Goal: Task Accomplishment & Management: Complete application form

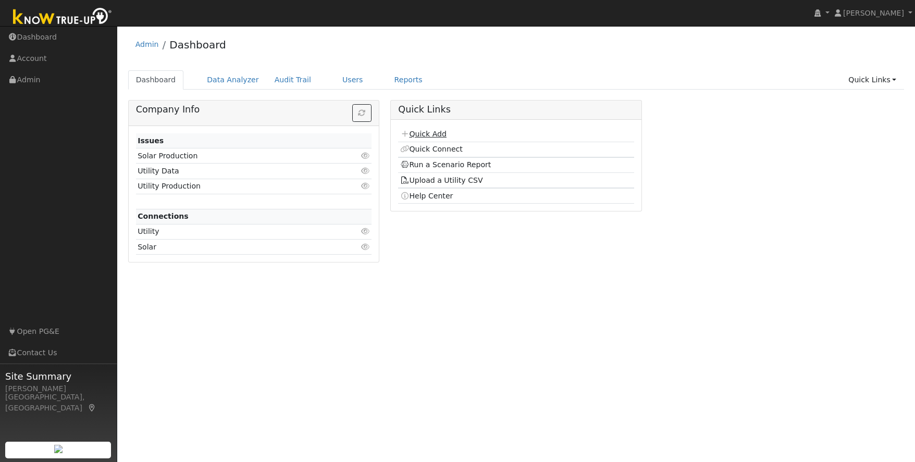
click at [423, 137] on link "Quick Add" at bounding box center [423, 134] width 46 height 8
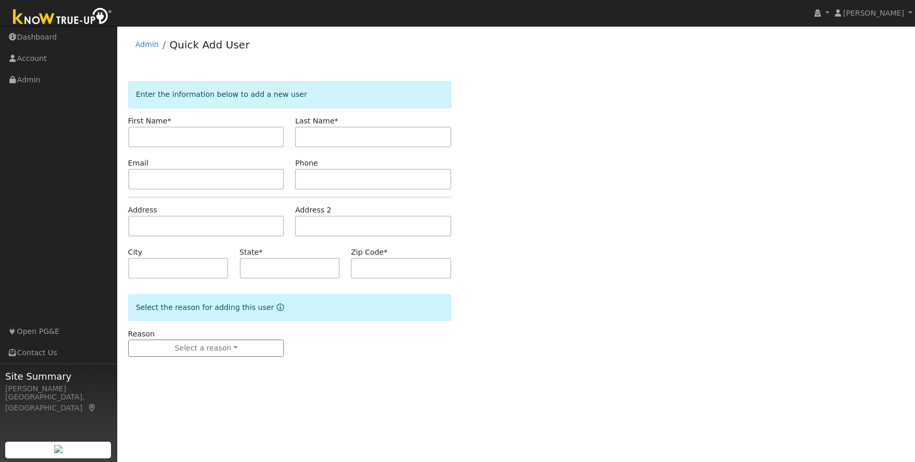
click at [172, 134] on input "text" at bounding box center [206, 137] width 156 height 21
type input "[PERSON_NAME]"
type input "Laine"
type input "[EMAIL_ADDRESS][DOMAIN_NAME]"
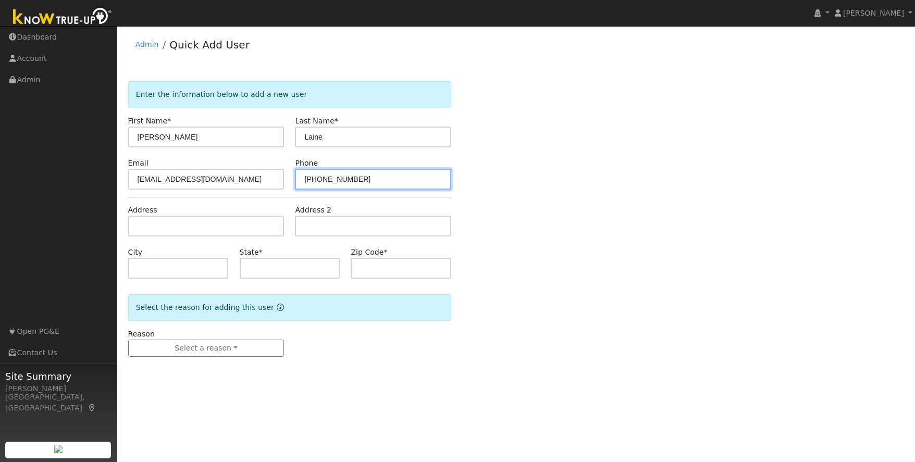
type input "[PHONE_NUMBER]"
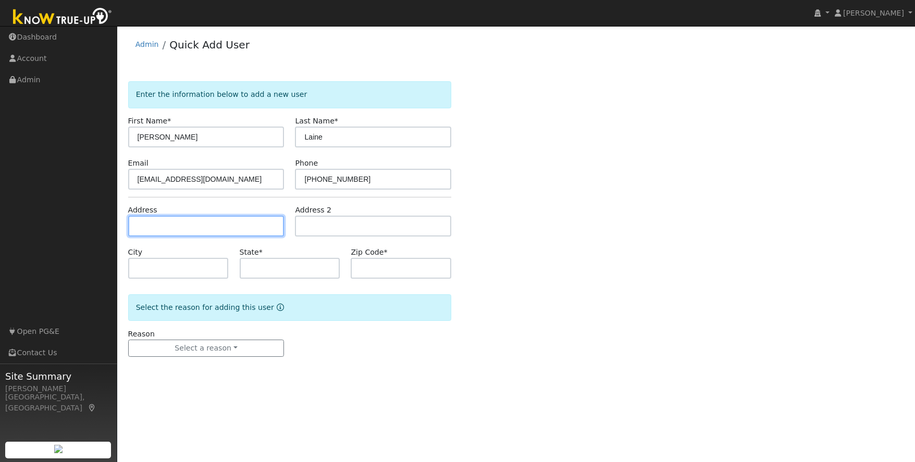
click at [188, 228] on input "text" at bounding box center [206, 226] width 156 height 21
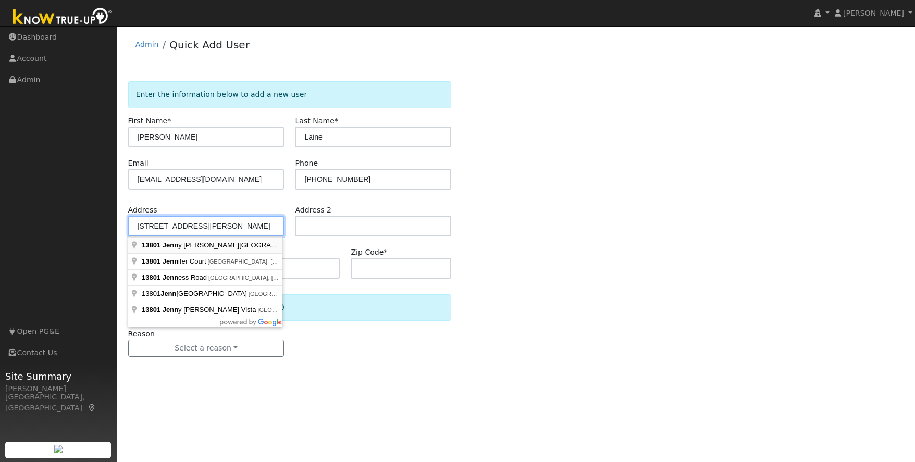
type input "13801 Jenny Lind Road"
type input "Sonora"
type input "CA"
type input "95370"
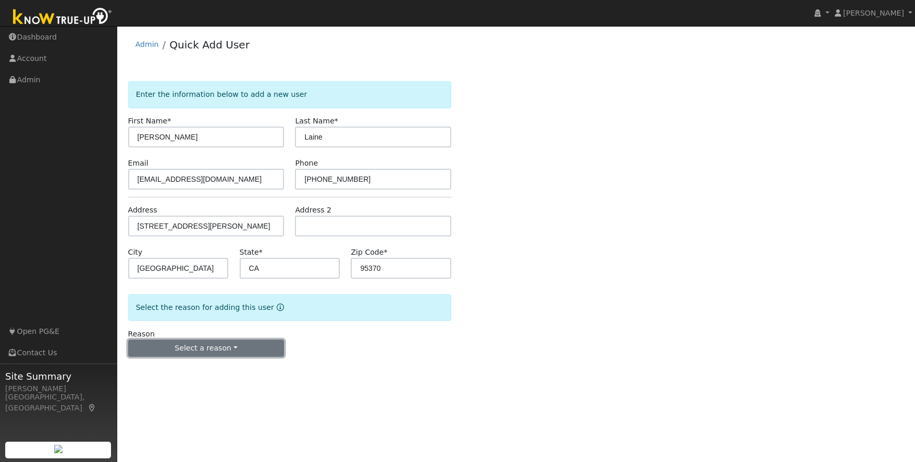
click at [240, 347] on button "Select a reason" at bounding box center [206, 349] width 156 height 18
click at [167, 372] on link "New lead" at bounding box center [186, 370] width 115 height 15
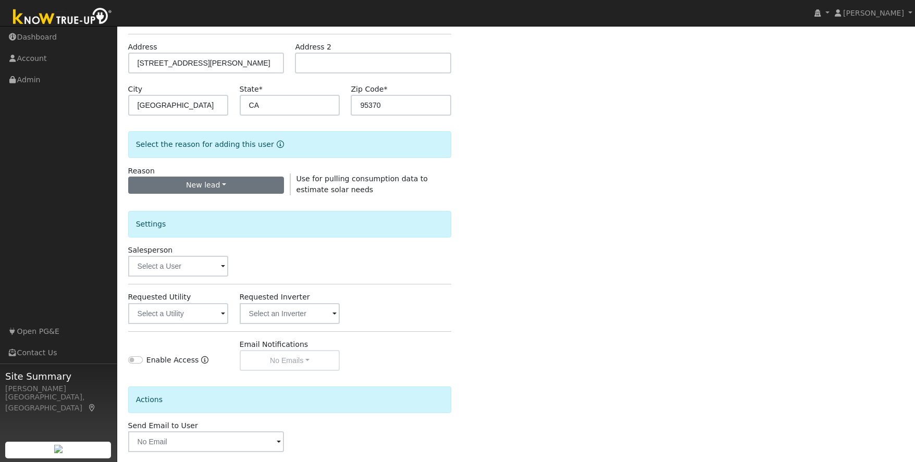
scroll to position [213, 0]
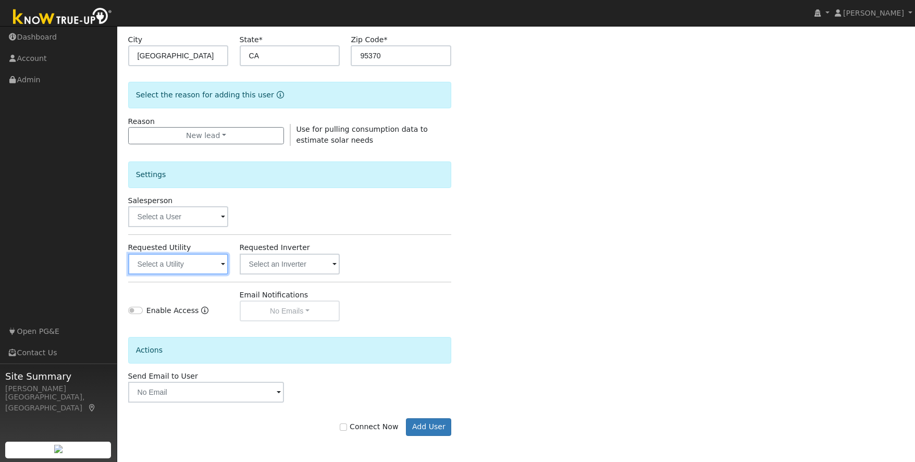
click at [183, 265] on input "text" at bounding box center [178, 264] width 101 height 21
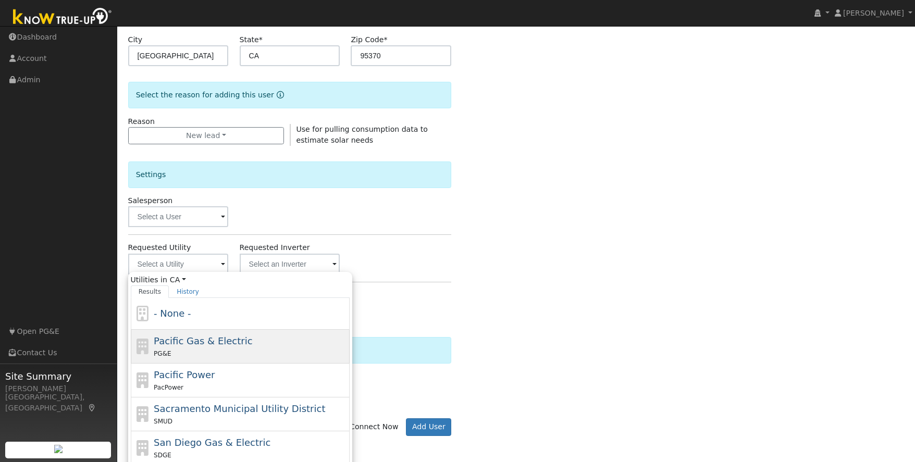
click at [239, 347] on div "Pacific Gas & Electric PG&E" at bounding box center [250, 346] width 193 height 25
type input "Pacific Gas & Electric"
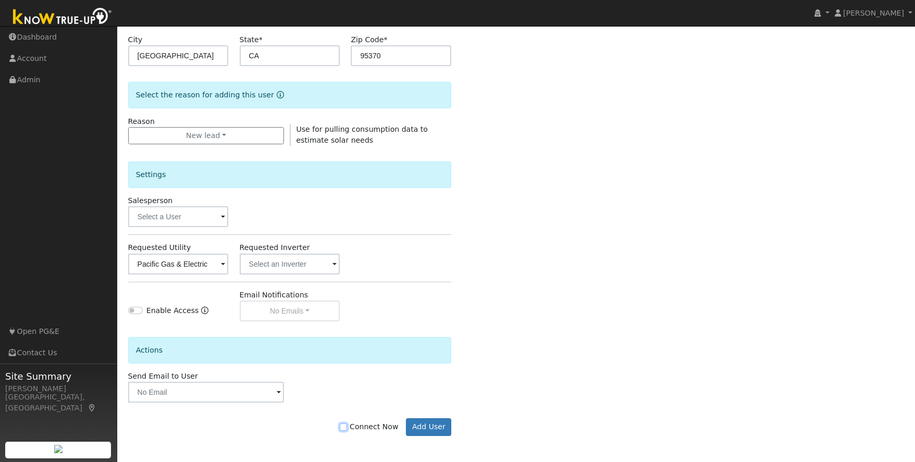
click at [347, 427] on input "Connect Now" at bounding box center [343, 427] width 7 height 7
checkbox input "true"
click at [441, 425] on button "Add User" at bounding box center [428, 428] width 45 height 18
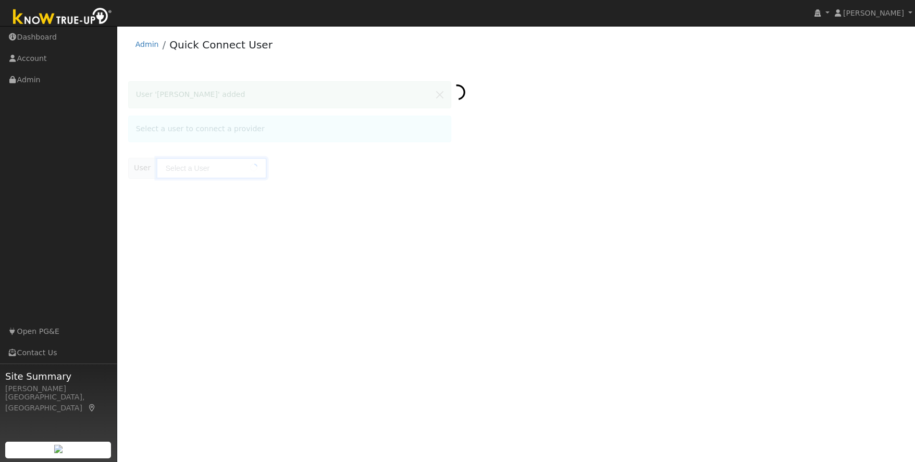
type input "Kevin Laine"
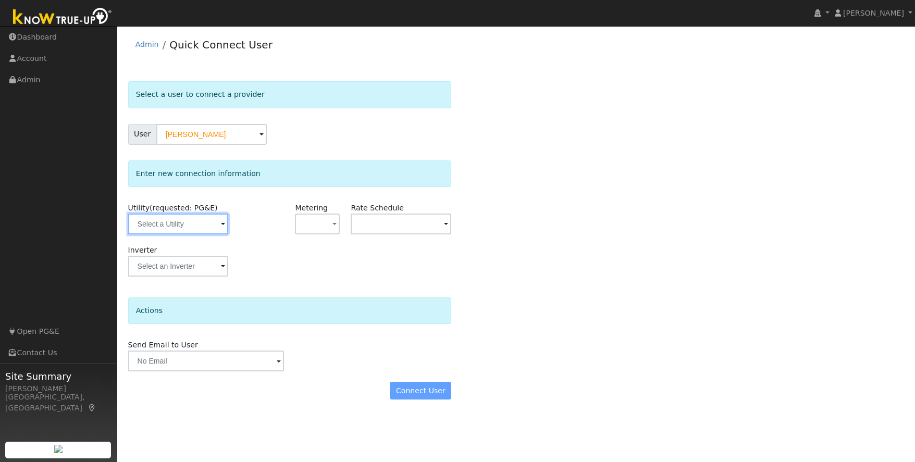
click at [217, 220] on input "text" at bounding box center [178, 224] width 101 height 21
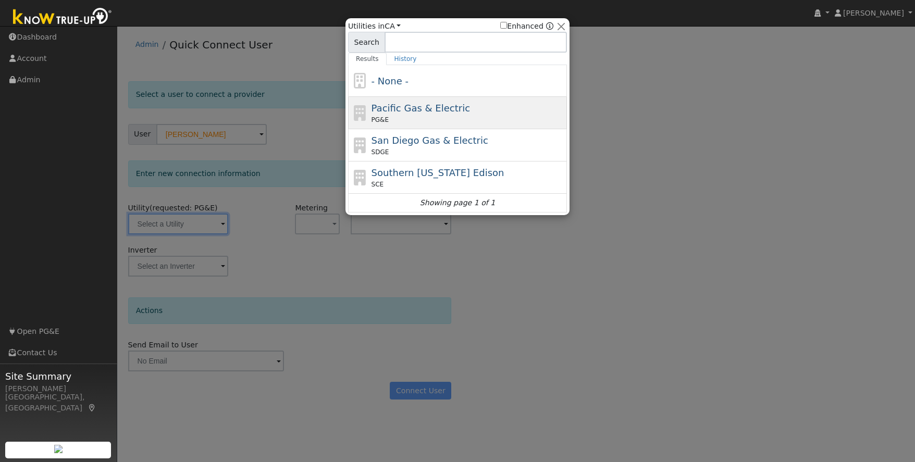
click at [501, 116] on div "PG&E" at bounding box center [468, 119] width 193 height 9
type input "PG&E"
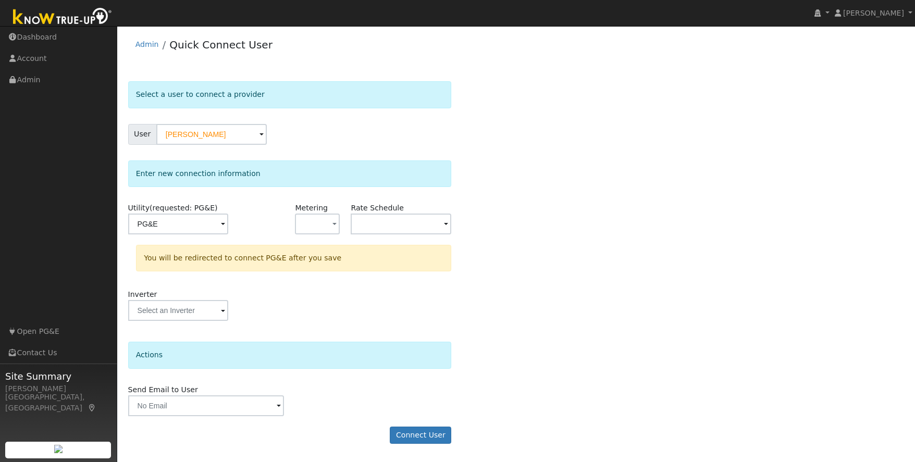
click at [225, 224] on span at bounding box center [223, 225] width 4 height 12
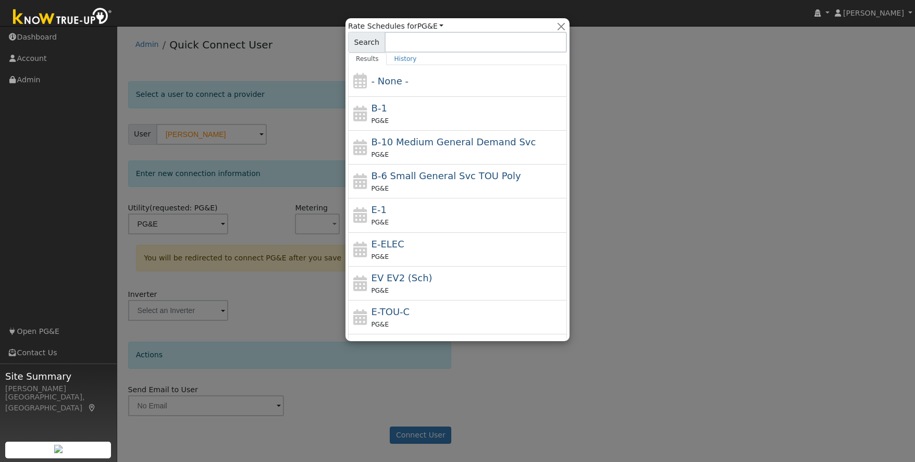
click at [435, 246] on div "E-ELEC PG&E" at bounding box center [468, 249] width 193 height 25
type input "E-ELEC"
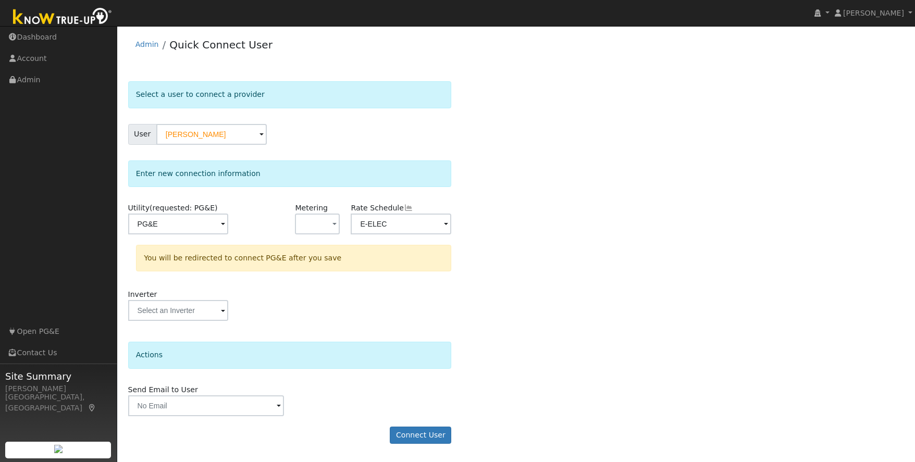
click at [343, 416] on div "Send Email to User Delete Email Template Are you sure you want to delete ? Canc…" at bounding box center [289, 401] width 335 height 32
click at [409, 435] on button "Connect User" at bounding box center [421, 436] width 62 height 18
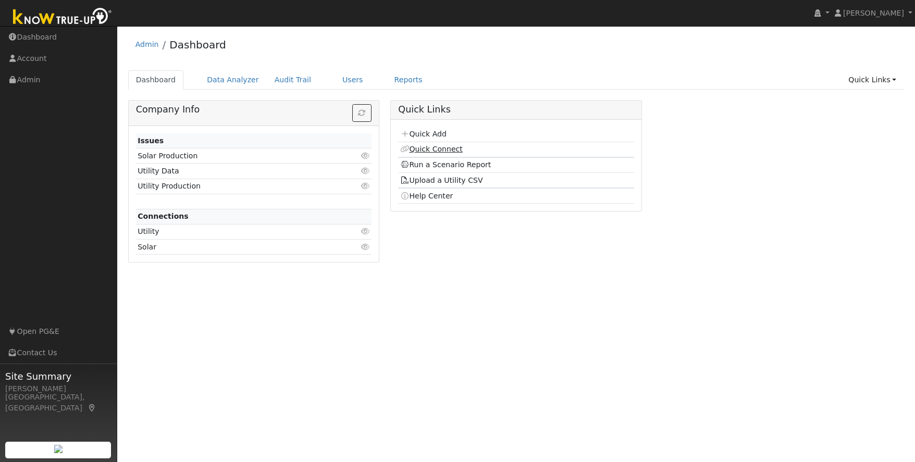
click at [447, 150] on link "Quick Connect" at bounding box center [431, 149] width 63 height 8
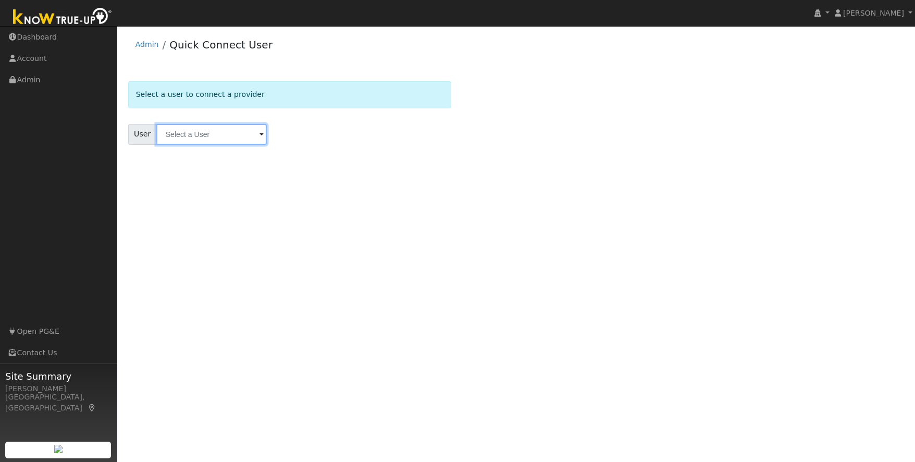
click at [199, 137] on input "text" at bounding box center [211, 134] width 110 height 21
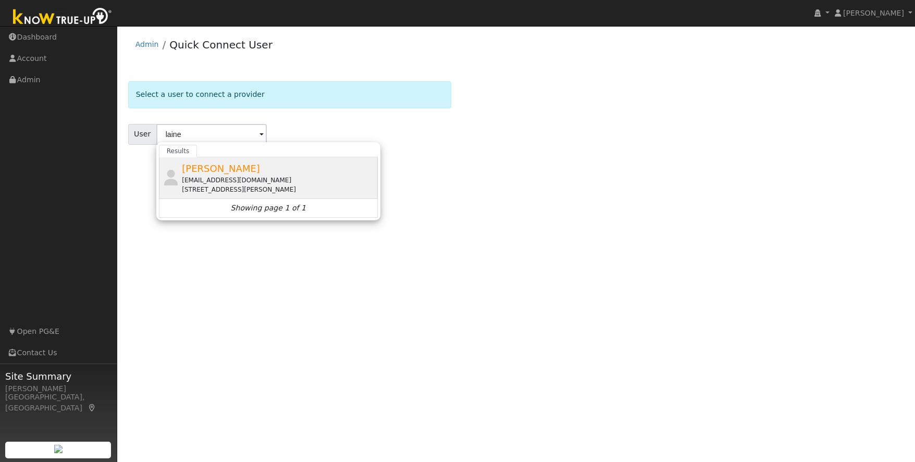
click at [206, 176] on div "[EMAIL_ADDRESS][DOMAIN_NAME]" at bounding box center [278, 180] width 193 height 9
type input "[PERSON_NAME]"
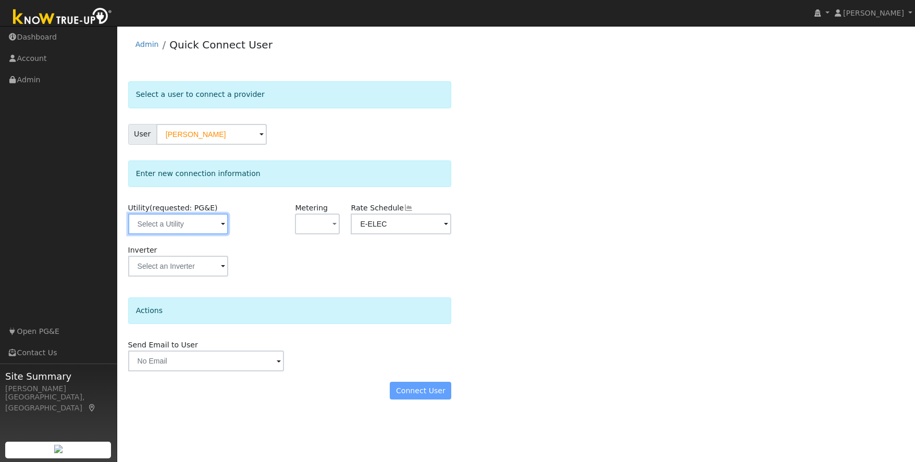
click at [186, 223] on input "text" at bounding box center [178, 224] width 101 height 21
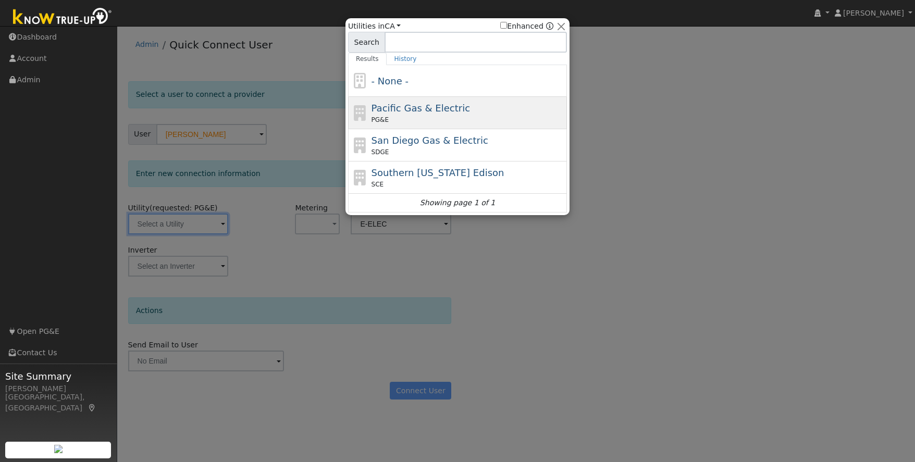
click at [449, 107] on span "Pacific Gas & Electric" at bounding box center [421, 108] width 99 height 11
type input "PG&E"
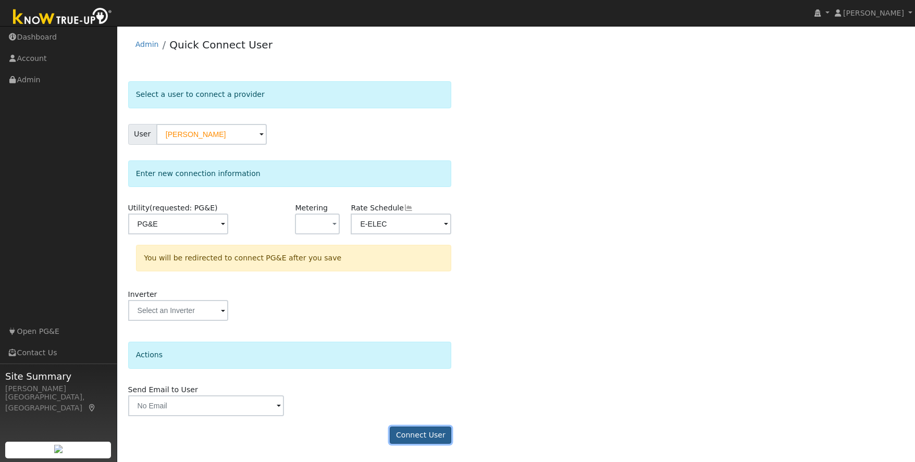
click at [422, 436] on button "Connect User" at bounding box center [421, 436] width 62 height 18
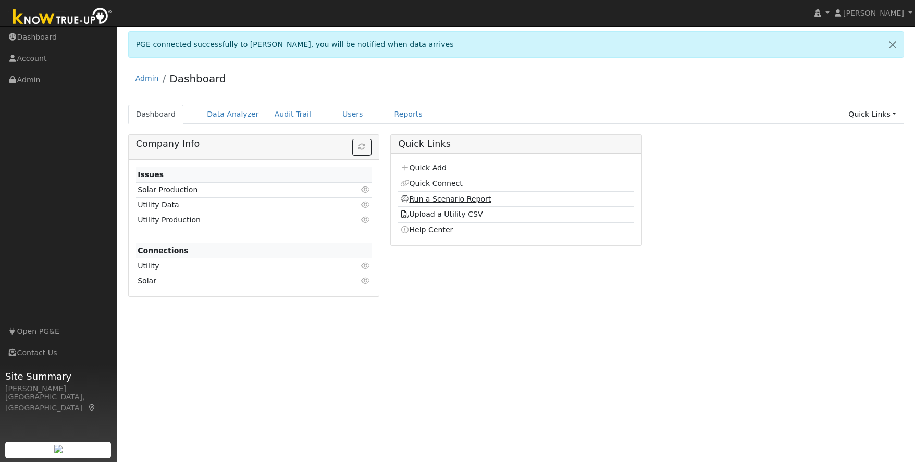
click at [427, 202] on link "Run a Scenario Report" at bounding box center [445, 199] width 91 height 8
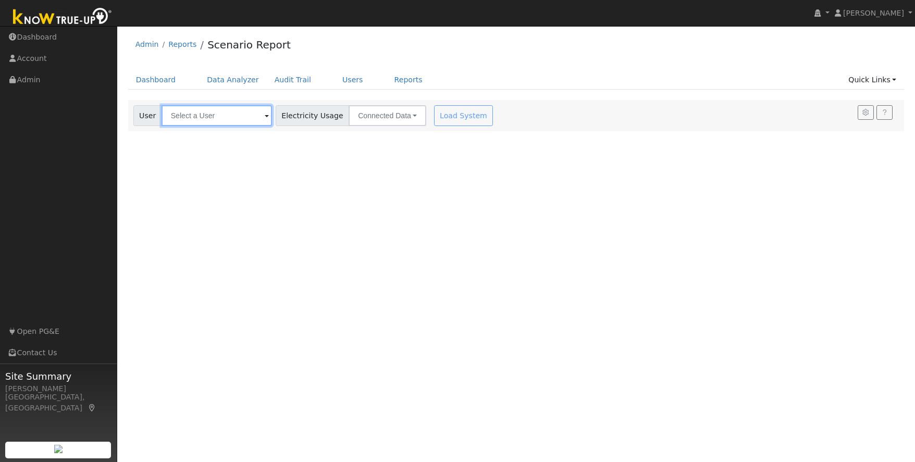
click at [203, 115] on input "text" at bounding box center [217, 115] width 110 height 21
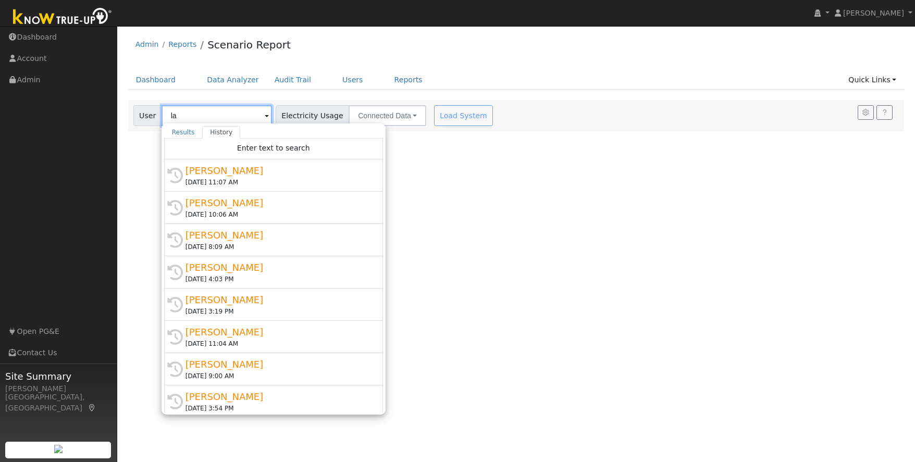
type input "l"
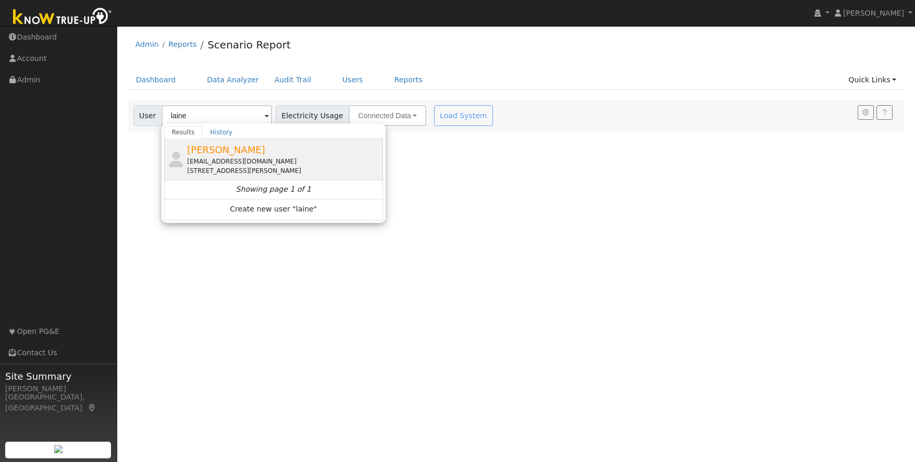
click at [235, 154] on div "[PERSON_NAME] [EMAIL_ADDRESS][DOMAIN_NAME] [STREET_ADDRESS][PERSON_NAME]" at bounding box center [283, 159] width 193 height 33
type input "[PERSON_NAME]"
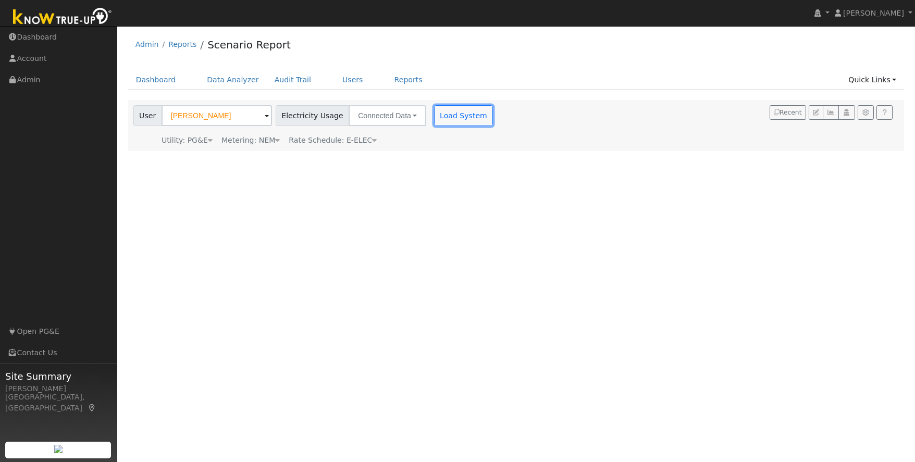
drag, startPoint x: 449, startPoint y: 119, endPoint x: 443, endPoint y: 119, distance: 6.3
click at [449, 119] on button "Load System" at bounding box center [463, 115] width 59 height 21
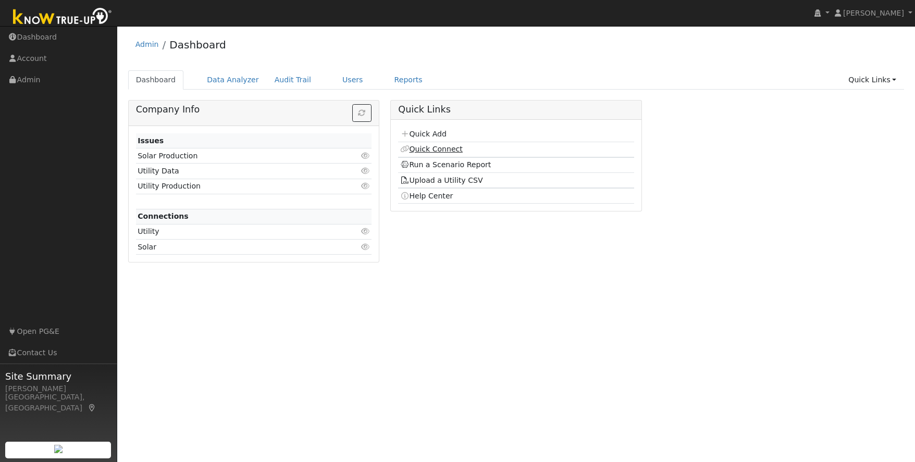
click at [439, 149] on link "Quick Connect" at bounding box center [431, 149] width 63 height 8
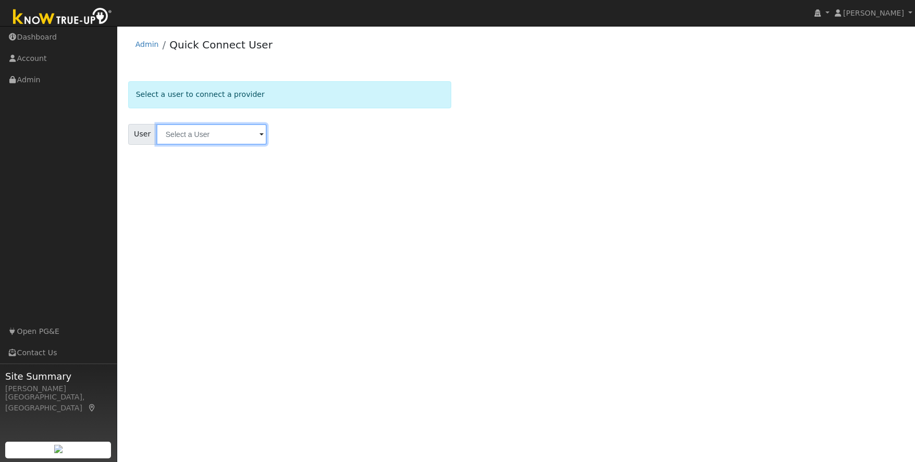
click at [200, 135] on input "text" at bounding box center [211, 134] width 110 height 21
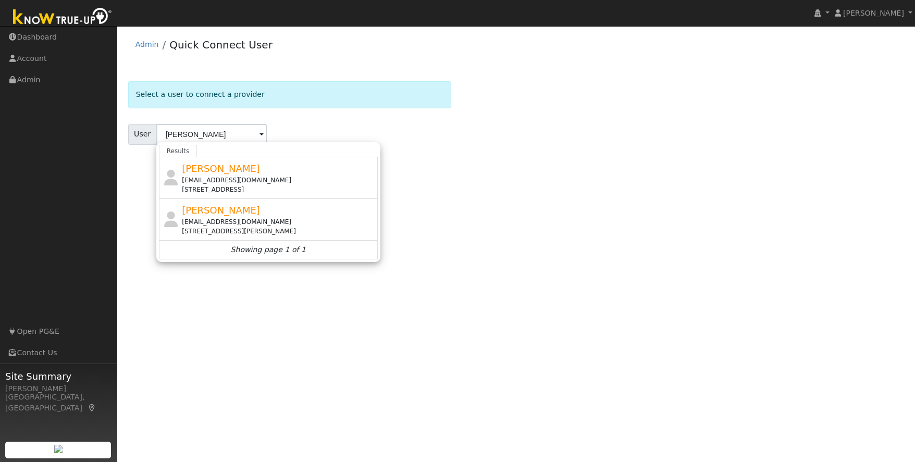
click at [245, 218] on div "[EMAIL_ADDRESS][DOMAIN_NAME]" at bounding box center [278, 221] width 193 height 9
type input "[PERSON_NAME]"
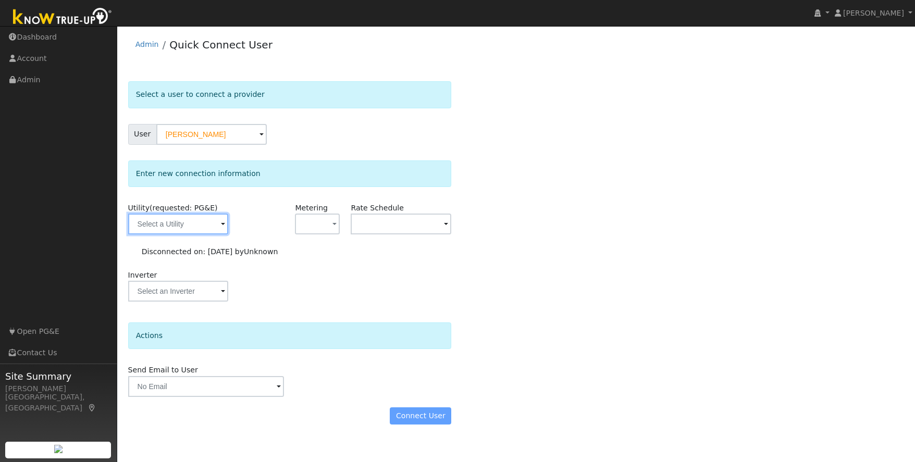
click at [201, 229] on input "text" at bounding box center [178, 224] width 101 height 21
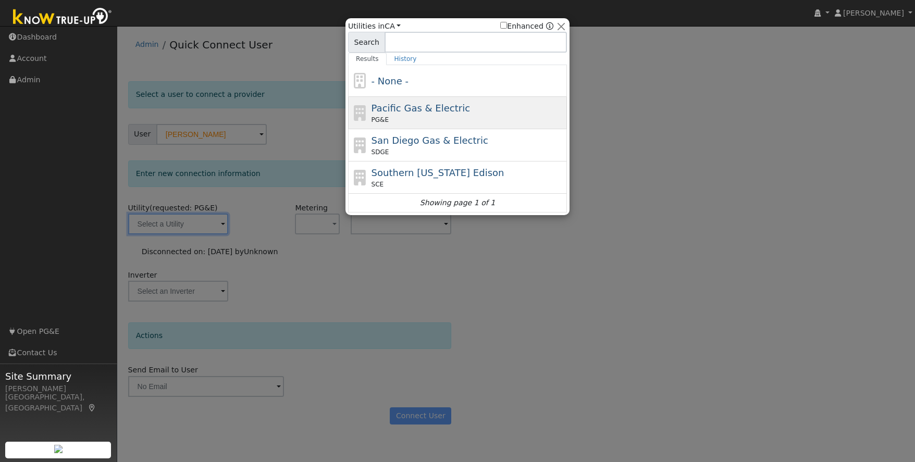
click at [524, 117] on div "PG&E" at bounding box center [468, 119] width 193 height 9
type input "PG&E"
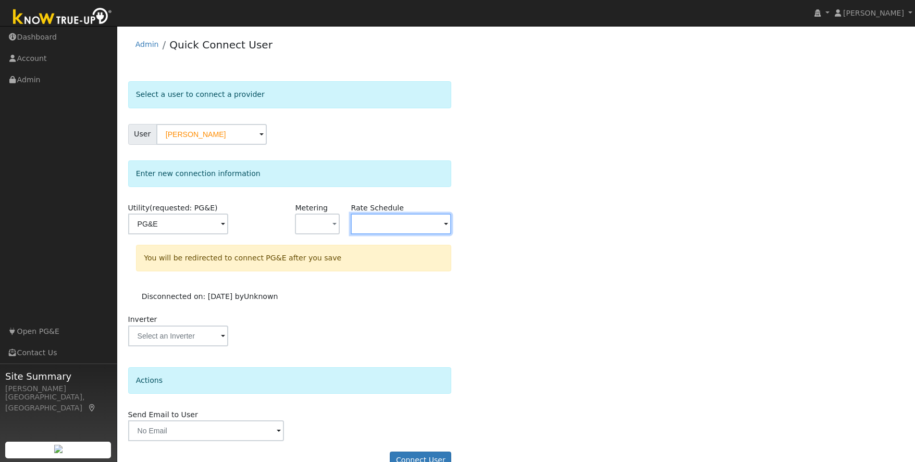
click at [229, 221] on input "text" at bounding box center [178, 224] width 101 height 21
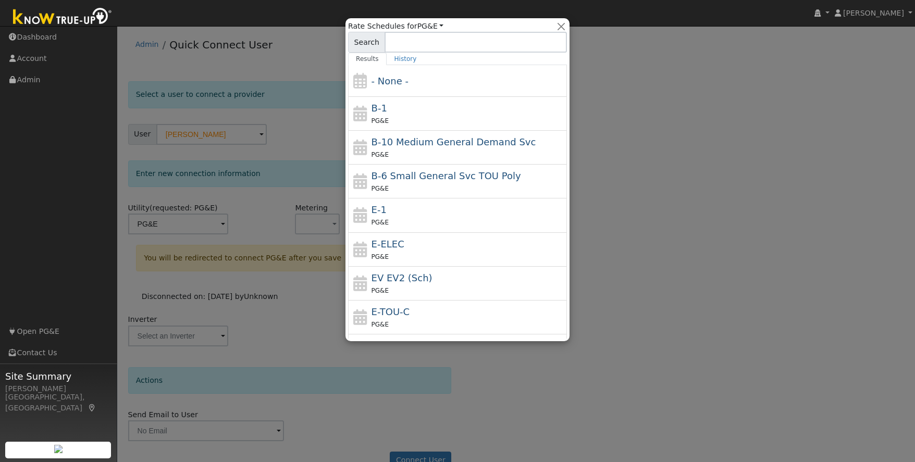
click at [440, 254] on div "PG&E" at bounding box center [468, 256] width 193 height 11
type input "E-ELEC"
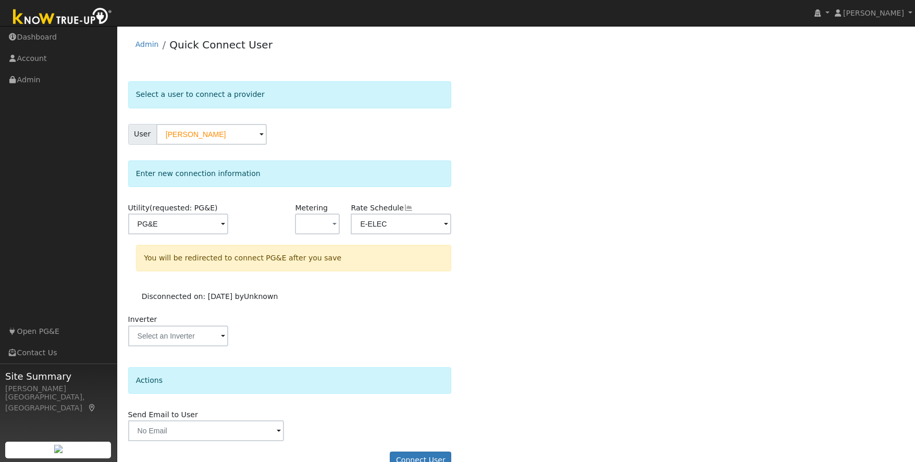
scroll to position [23, 0]
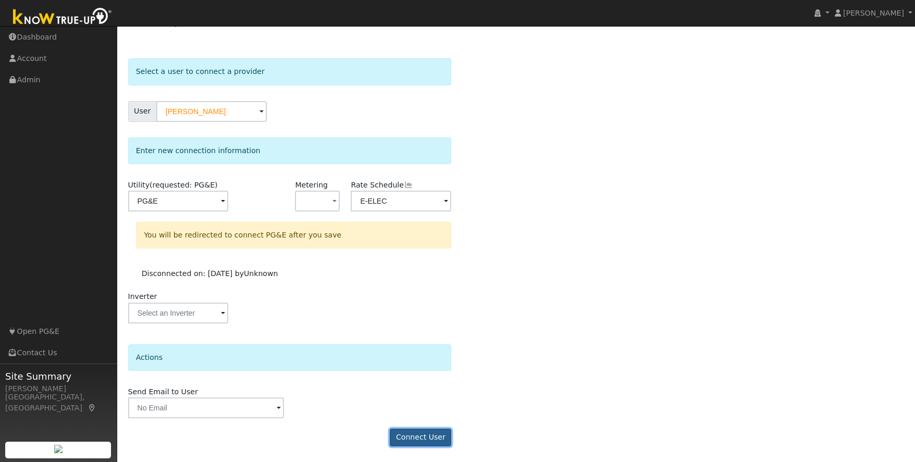
click at [424, 437] on button "Connect User" at bounding box center [421, 438] width 62 height 18
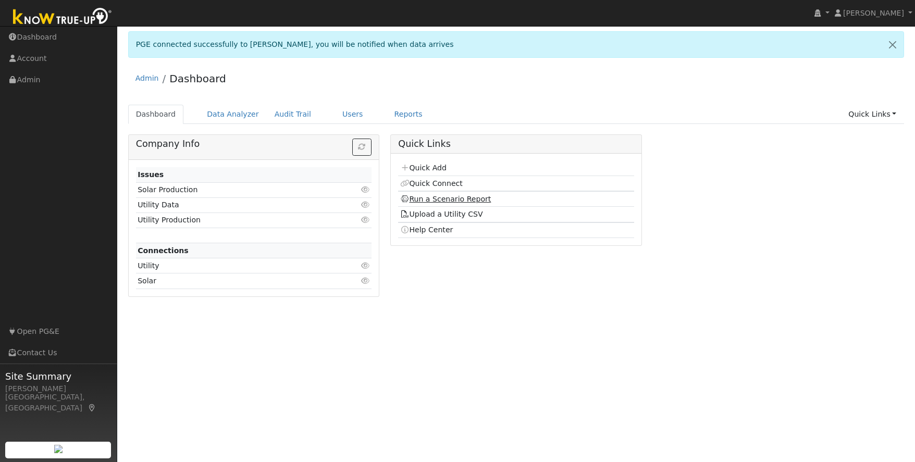
click at [467, 201] on link "Run a Scenario Report" at bounding box center [445, 199] width 91 height 8
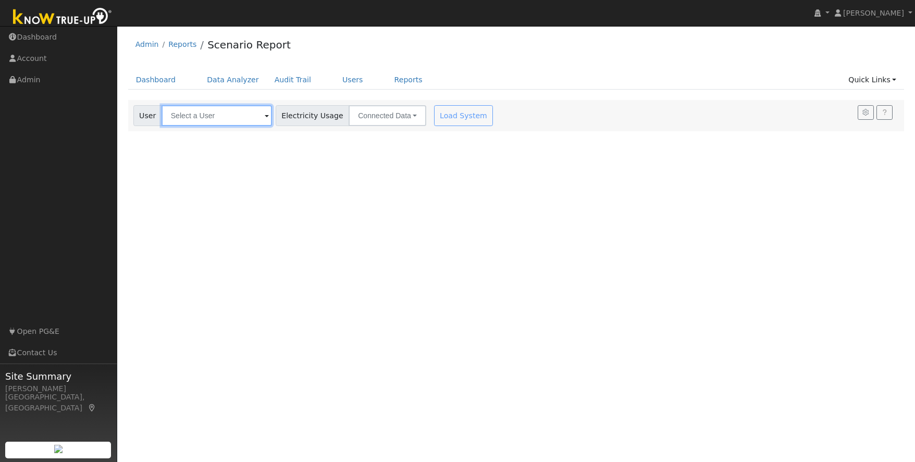
click at [205, 119] on input "text" at bounding box center [217, 115] width 110 height 21
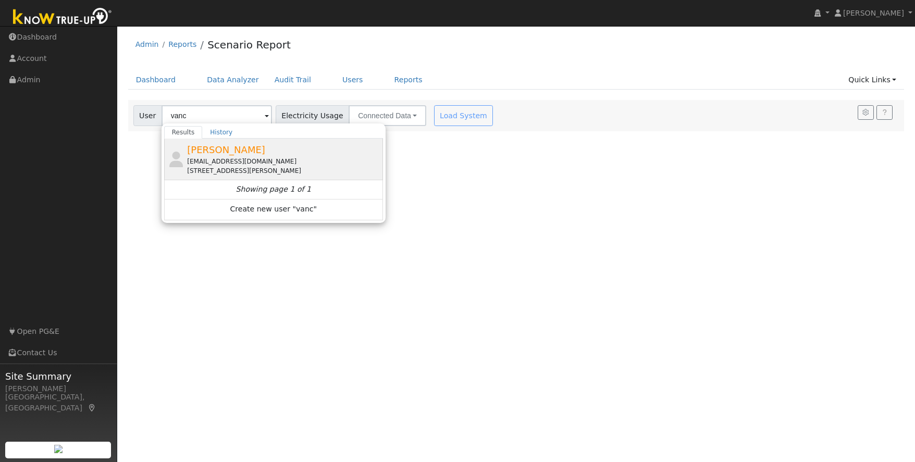
click at [251, 154] on span "Jason Van Court" at bounding box center [226, 149] width 78 height 11
type input "Jason Van Court"
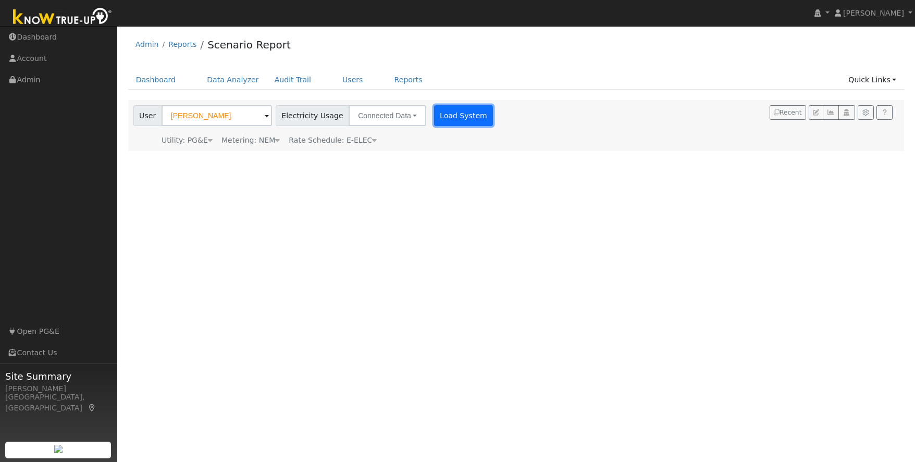
click at [447, 119] on button "Load System" at bounding box center [463, 115] width 59 height 21
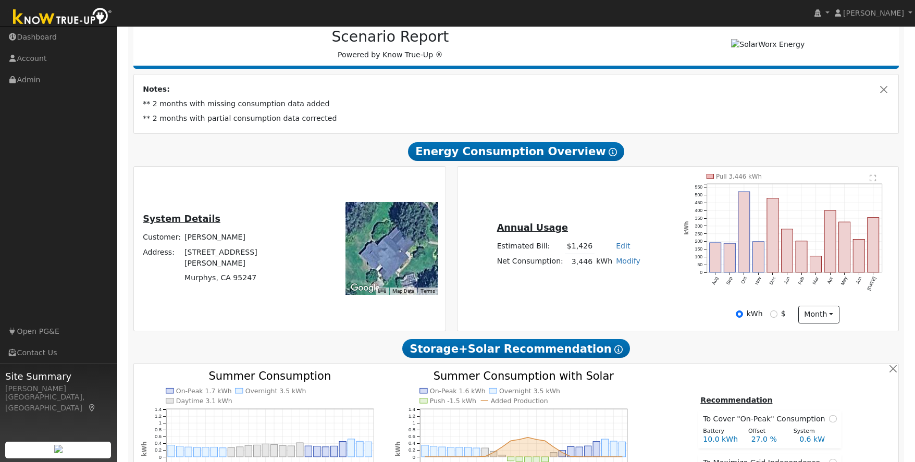
scroll to position [140, 0]
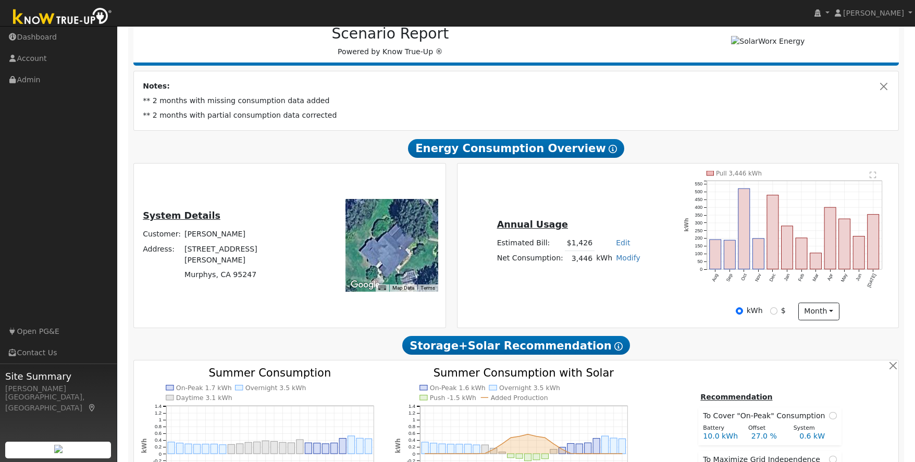
click at [670, 218] on div "Annual Usage Estimated Bill: $1,426 Edit Estimated Bill $ Annual Net Consumptio…" at bounding box center [568, 246] width 219 height 56
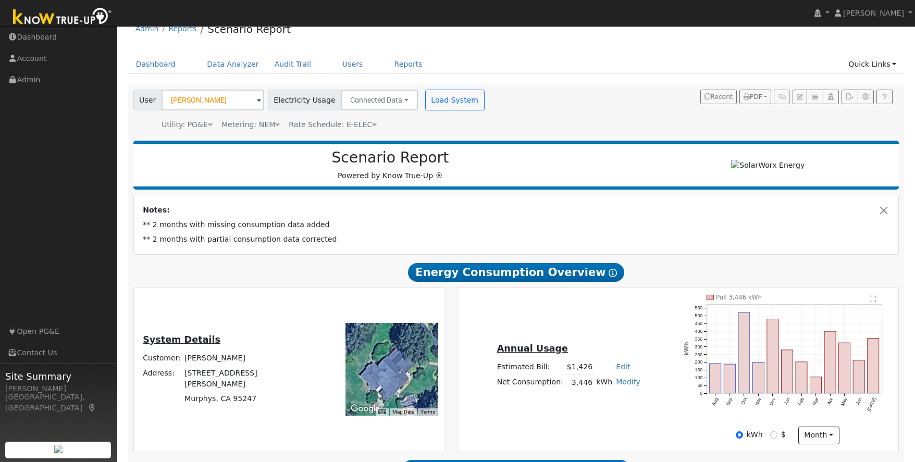
scroll to position [0, 0]
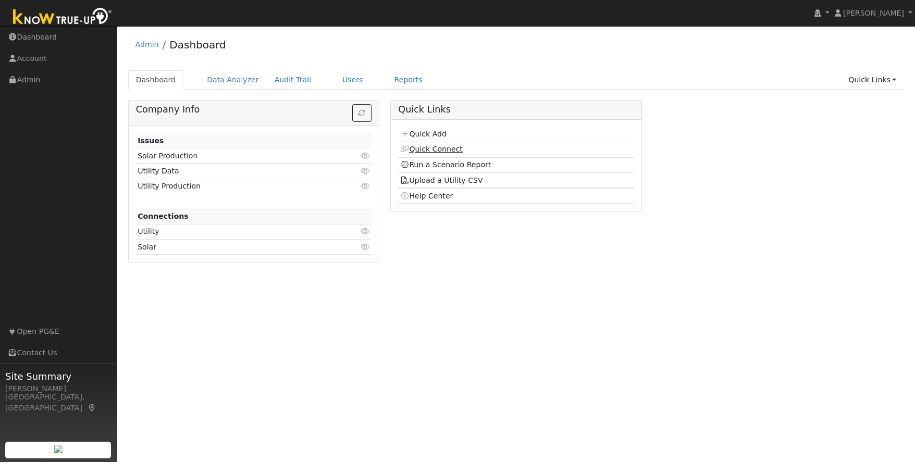
click at [437, 149] on link "Quick Connect" at bounding box center [431, 149] width 63 height 8
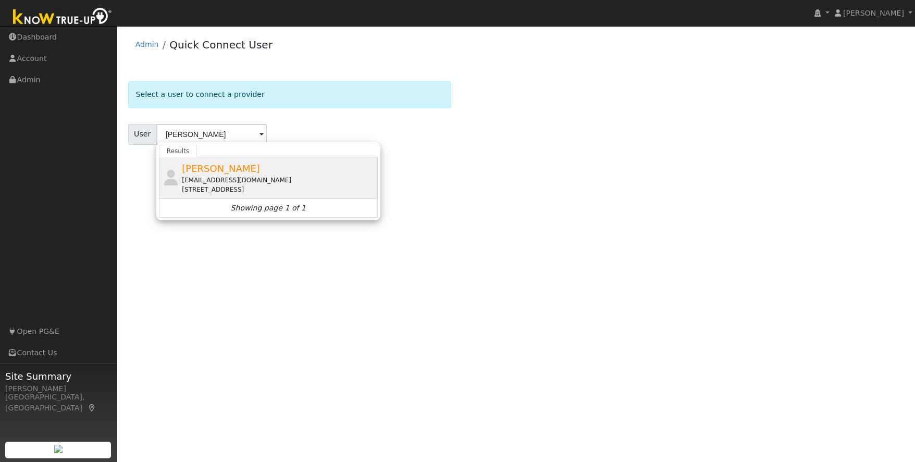
click at [215, 177] on div "firemankerry@yahoo.com" at bounding box center [278, 180] width 193 height 9
type input "Kerry Smith"
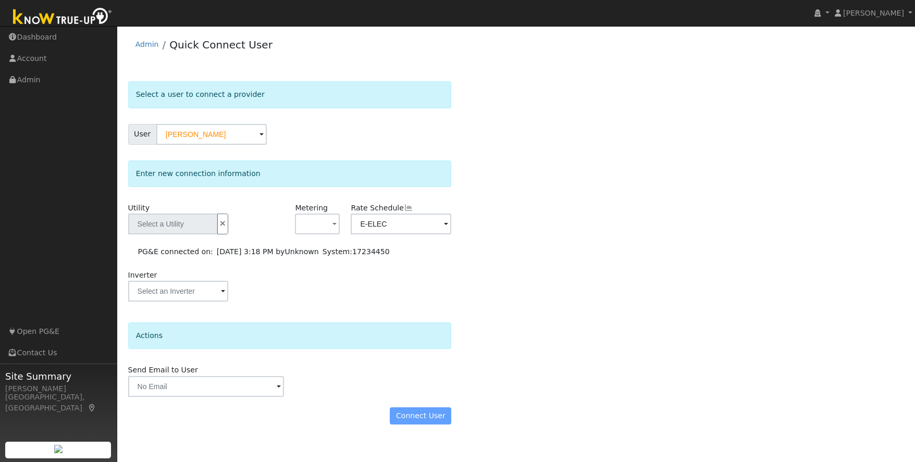
type input "PG&E"
click at [20, 79] on link "Admin" at bounding box center [58, 79] width 117 height 21
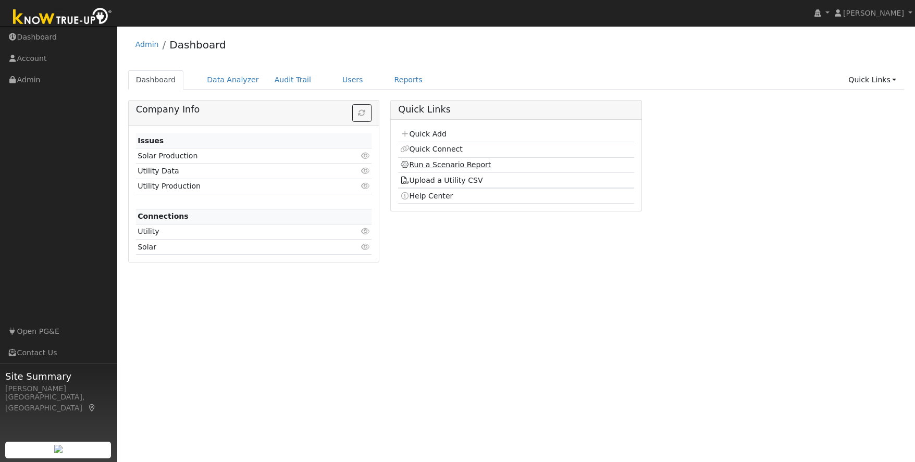
click at [463, 167] on link "Run a Scenario Report" at bounding box center [445, 165] width 91 height 8
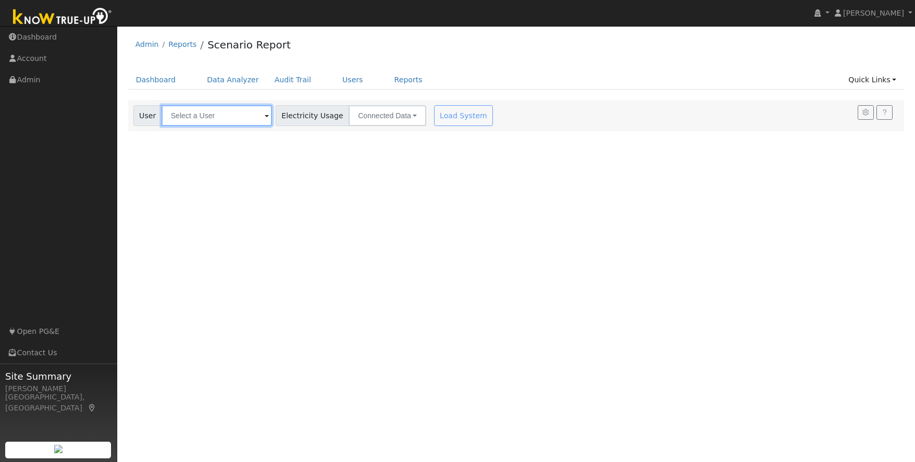
click at [232, 118] on input "text" at bounding box center [217, 115] width 110 height 21
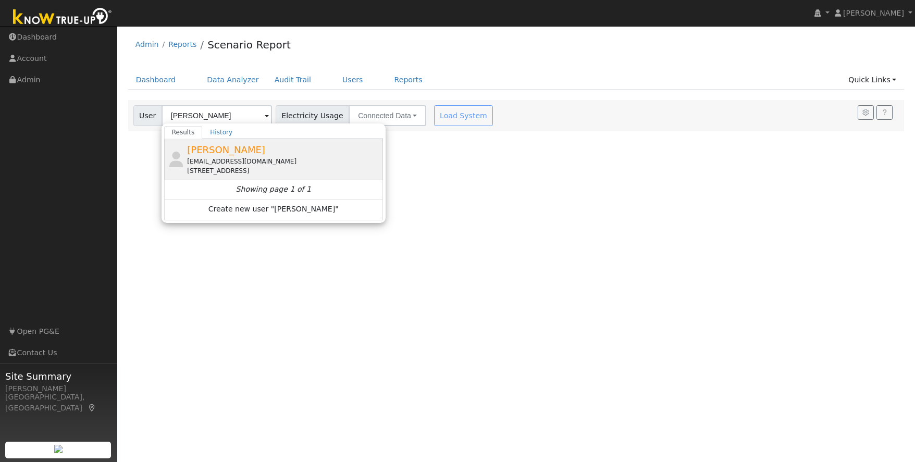
click at [245, 160] on div "[EMAIL_ADDRESS][DOMAIN_NAME]" at bounding box center [283, 161] width 193 height 9
type input "[PERSON_NAME]"
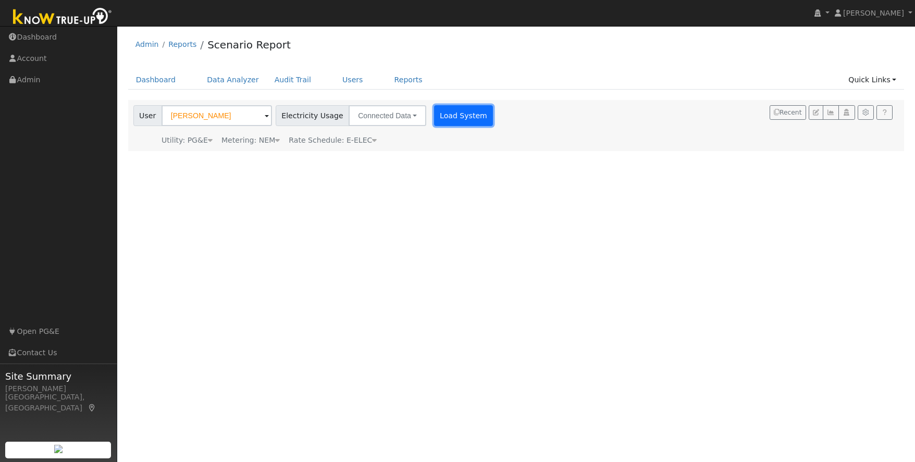
click at [439, 118] on button "Load System" at bounding box center [463, 115] width 59 height 21
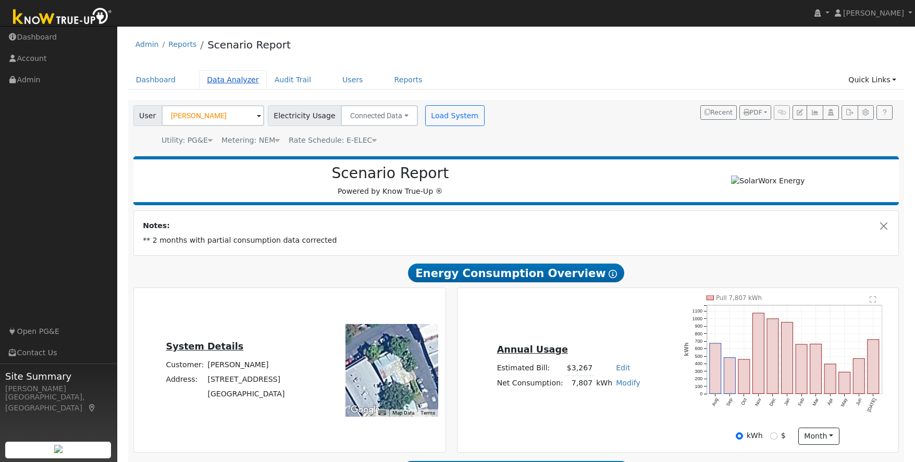
click at [213, 81] on link "Data Analyzer" at bounding box center [233, 79] width 68 height 19
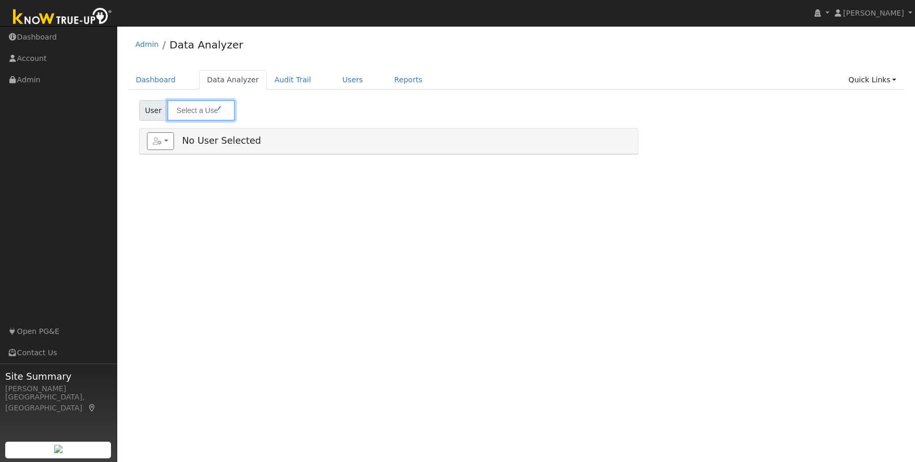
type input "[PERSON_NAME]"
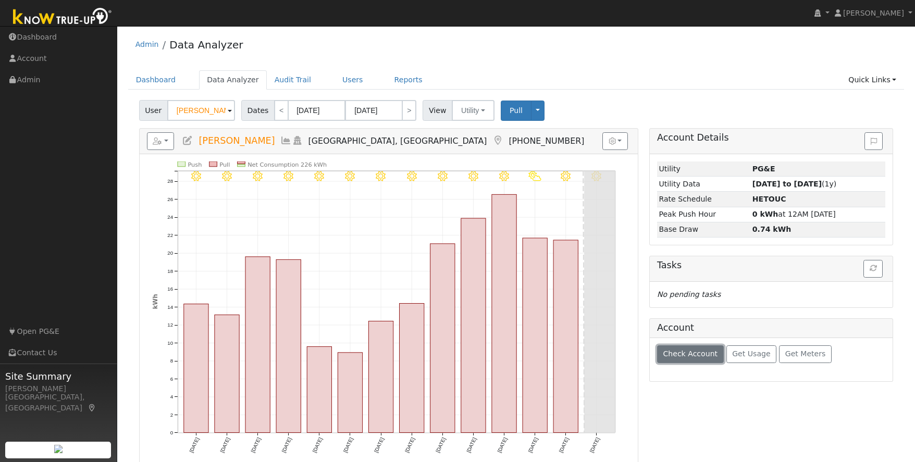
click at [696, 356] on span "Check Account" at bounding box center [690, 354] width 55 height 8
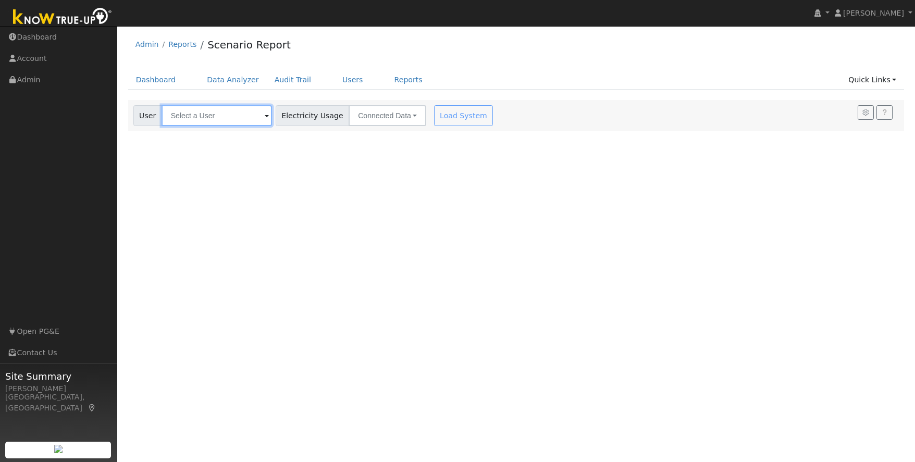
click at [236, 119] on input "text" at bounding box center [217, 115] width 110 height 21
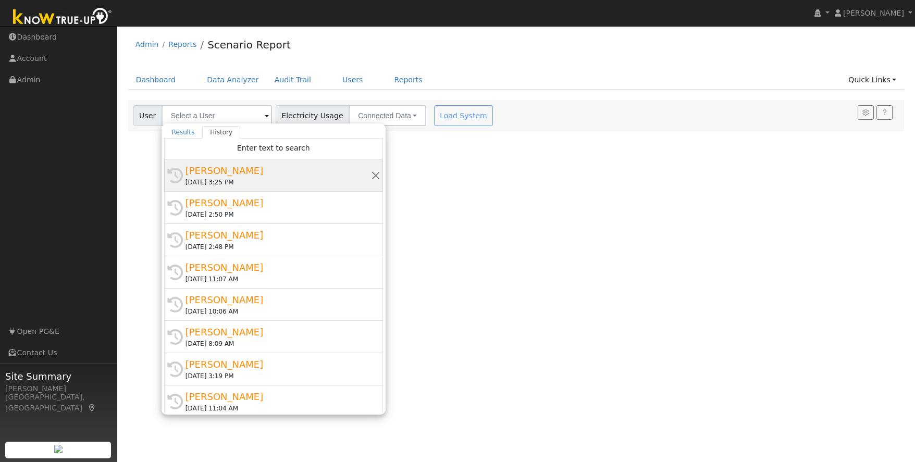
click at [225, 175] on div "[PERSON_NAME]" at bounding box center [279, 171] width 186 height 14
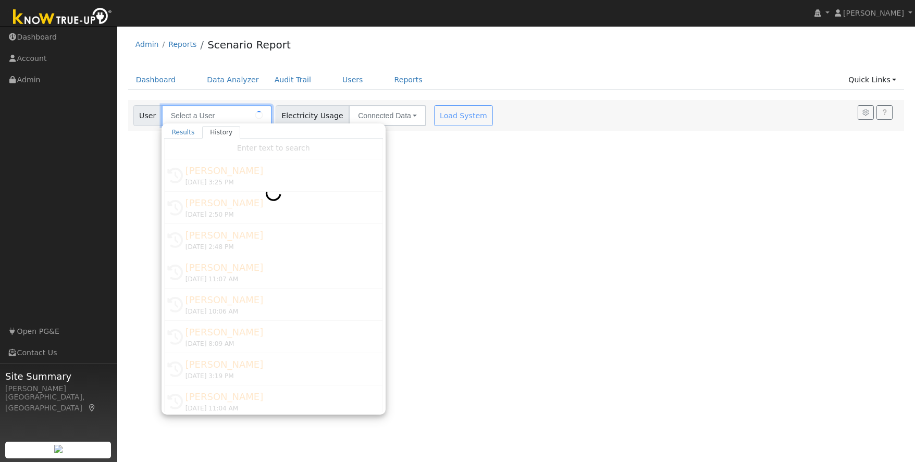
type input "[PERSON_NAME]"
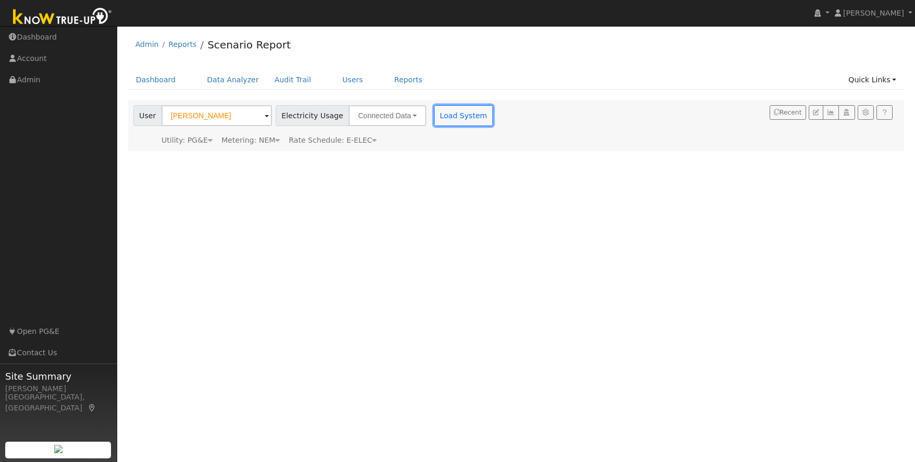
drag, startPoint x: 449, startPoint y: 115, endPoint x: 443, endPoint y: 116, distance: 5.8
click at [449, 115] on button "Load System" at bounding box center [463, 115] width 59 height 21
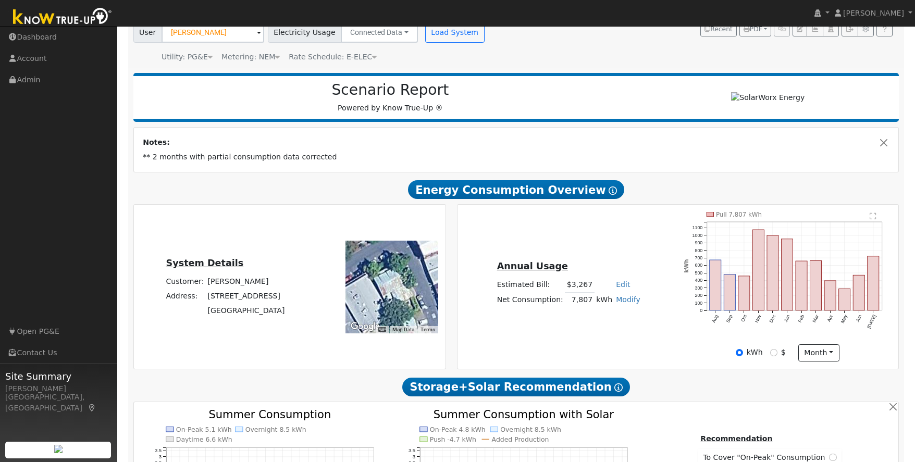
scroll to position [86, 0]
